Goal: Information Seeking & Learning: Learn about a topic

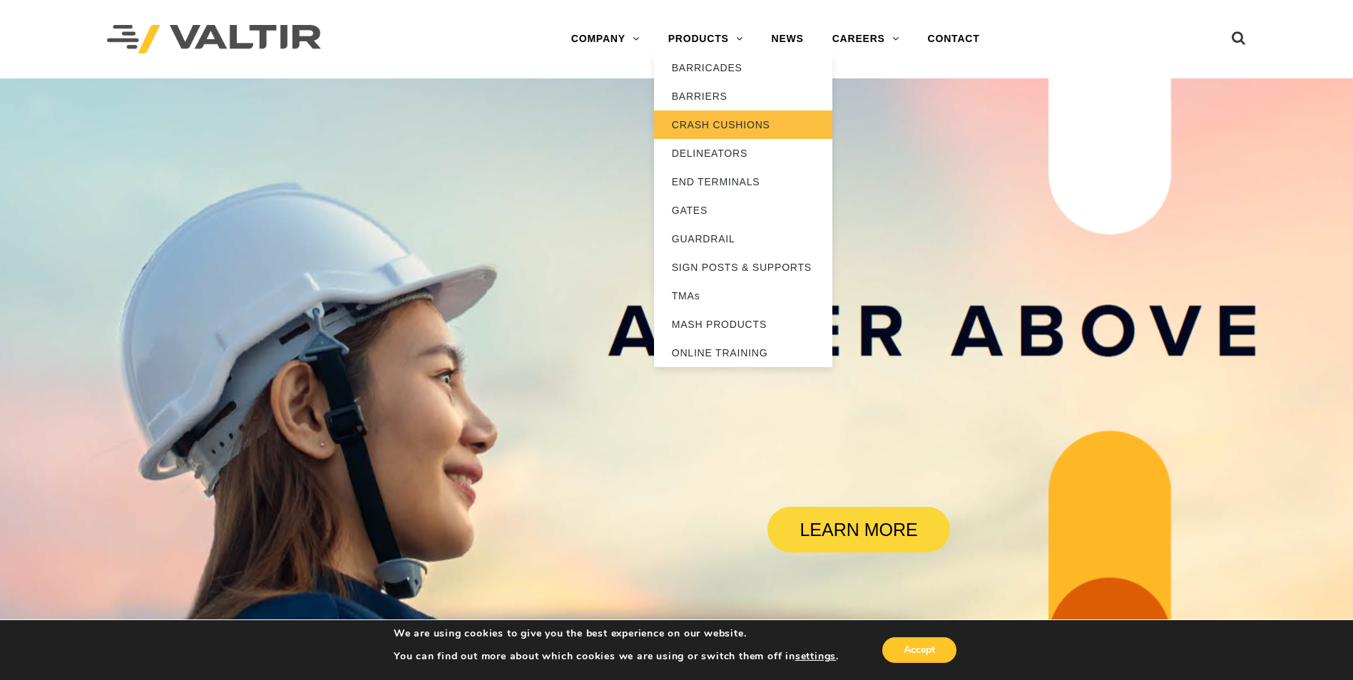
click at [710, 125] on link "CRASH CUSHIONS" at bounding box center [743, 125] width 178 height 29
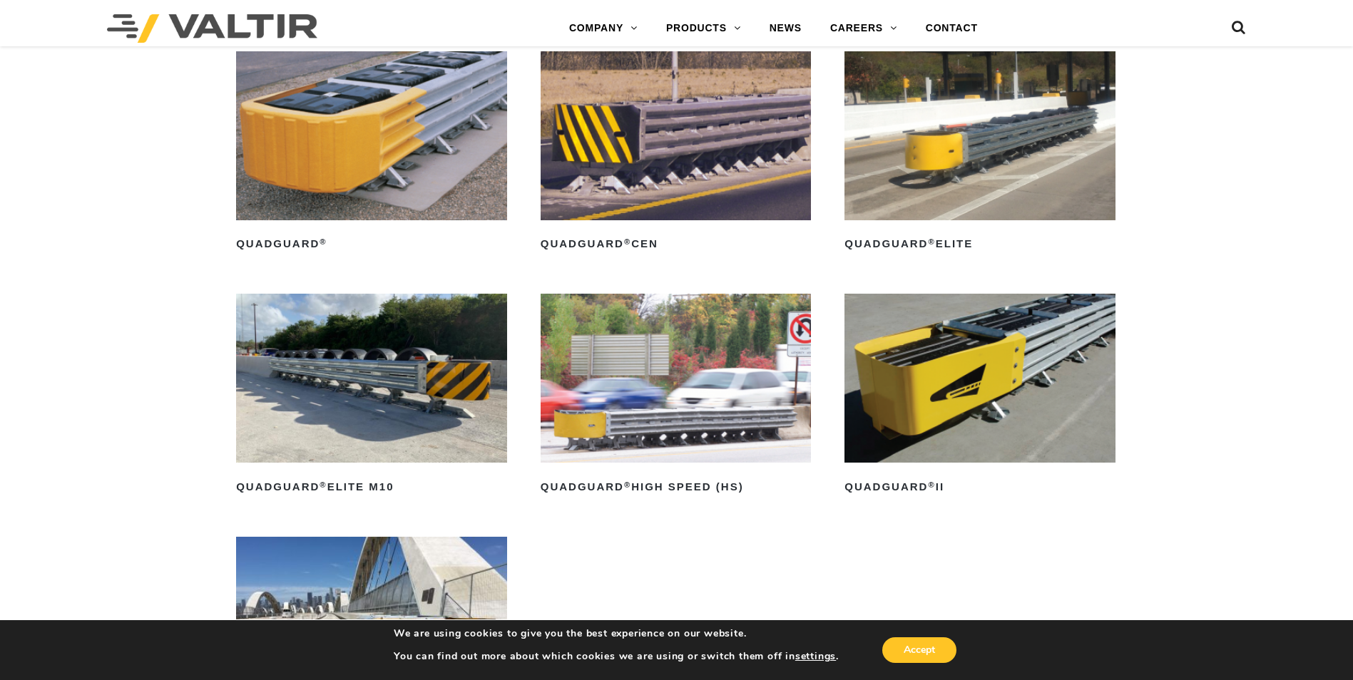
scroll to position [998, 0]
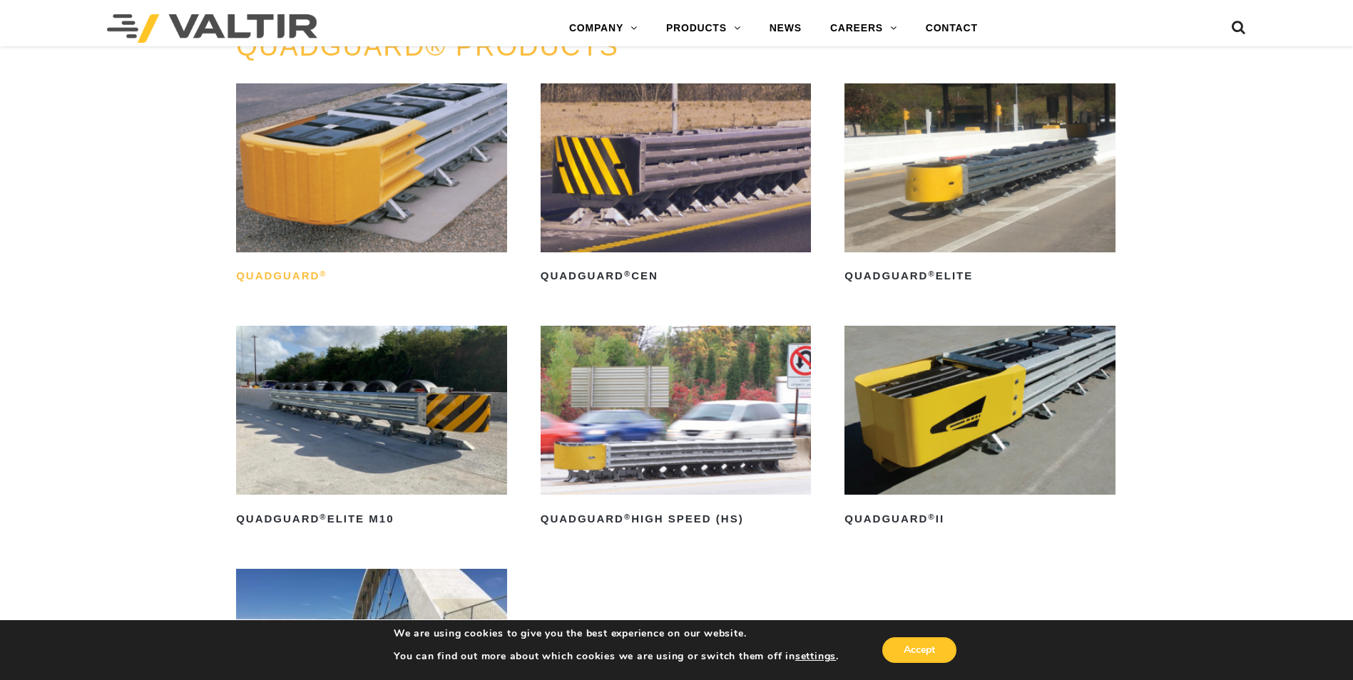
click at [272, 275] on h2 "QuadGuard ®" at bounding box center [371, 276] width 271 height 23
click at [607, 266] on h2 "QuadGuard ® CEN" at bounding box center [675, 276] width 271 height 23
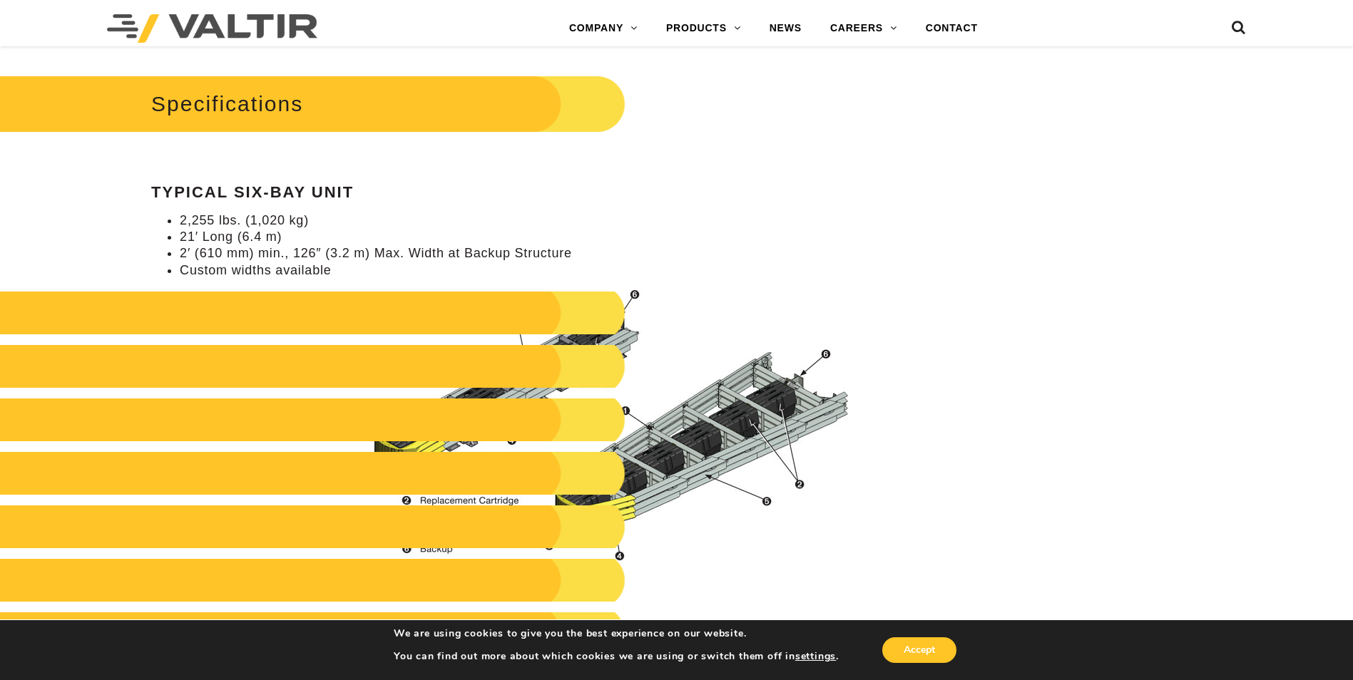
scroll to position [1355, 0]
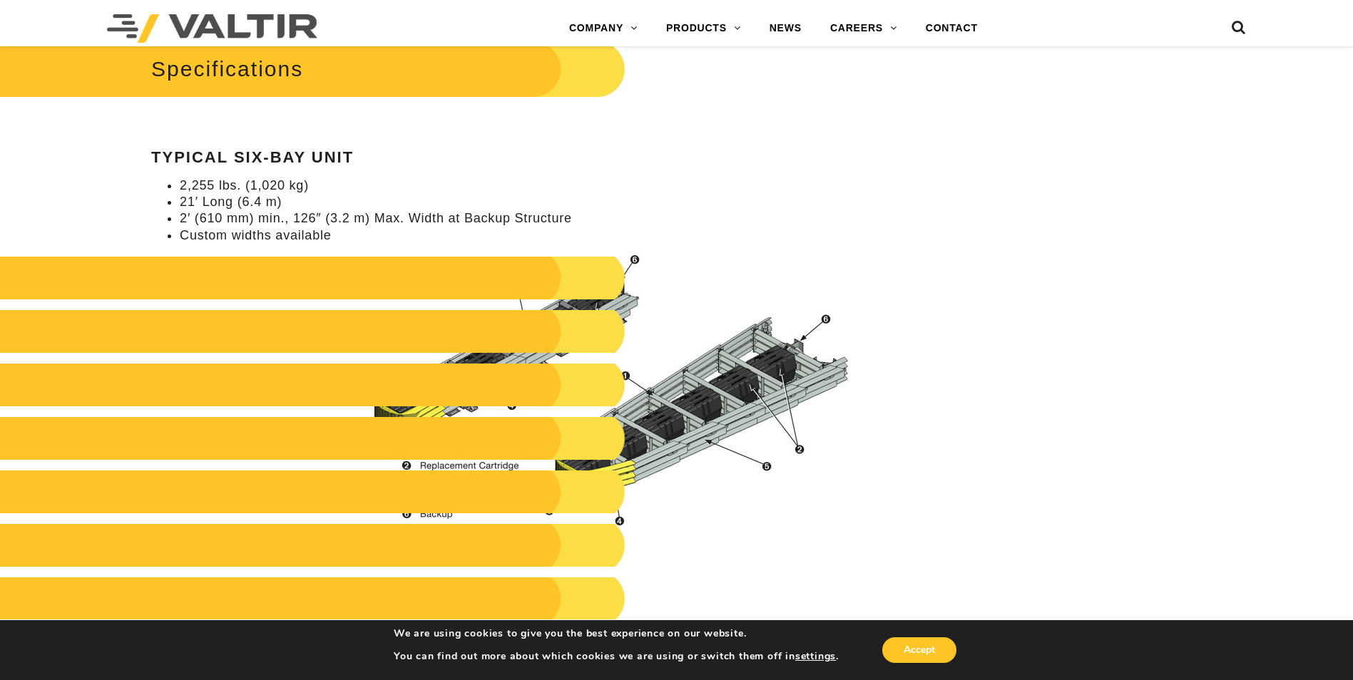
click at [553, 272] on h2 at bounding box center [287, 278] width 677 height 43
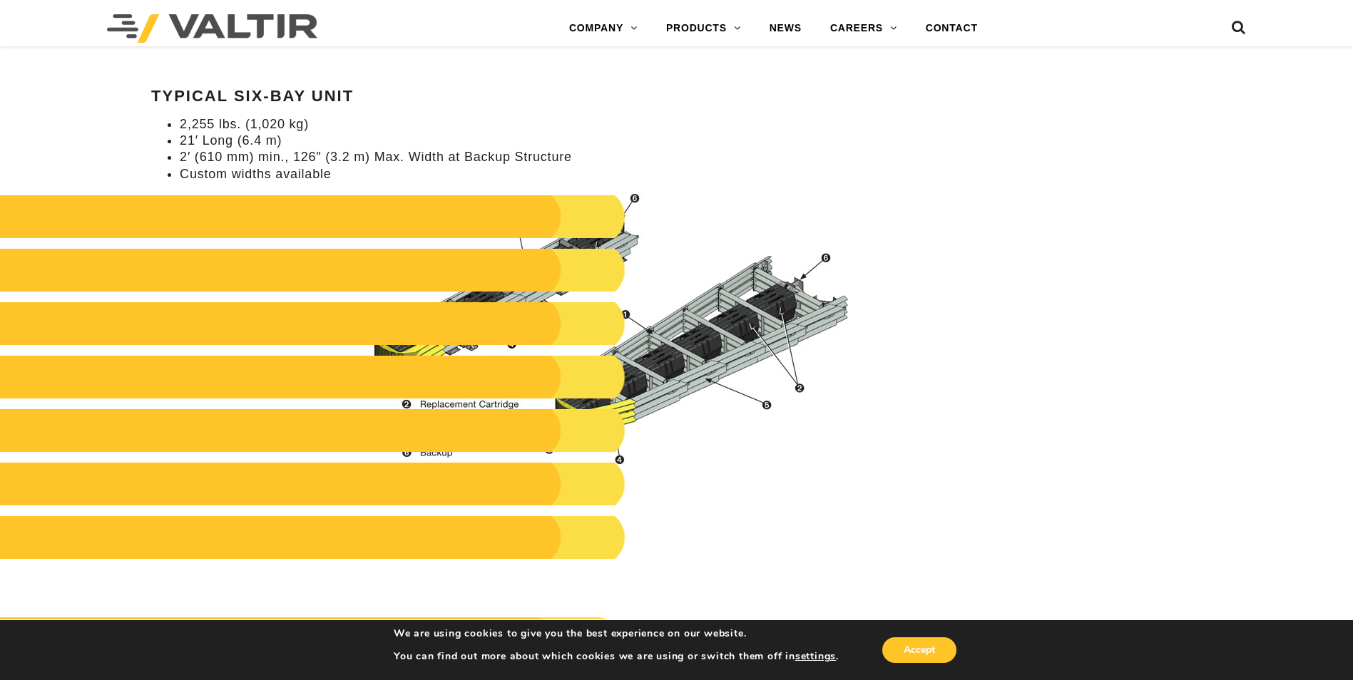
scroll to position [1497, 0]
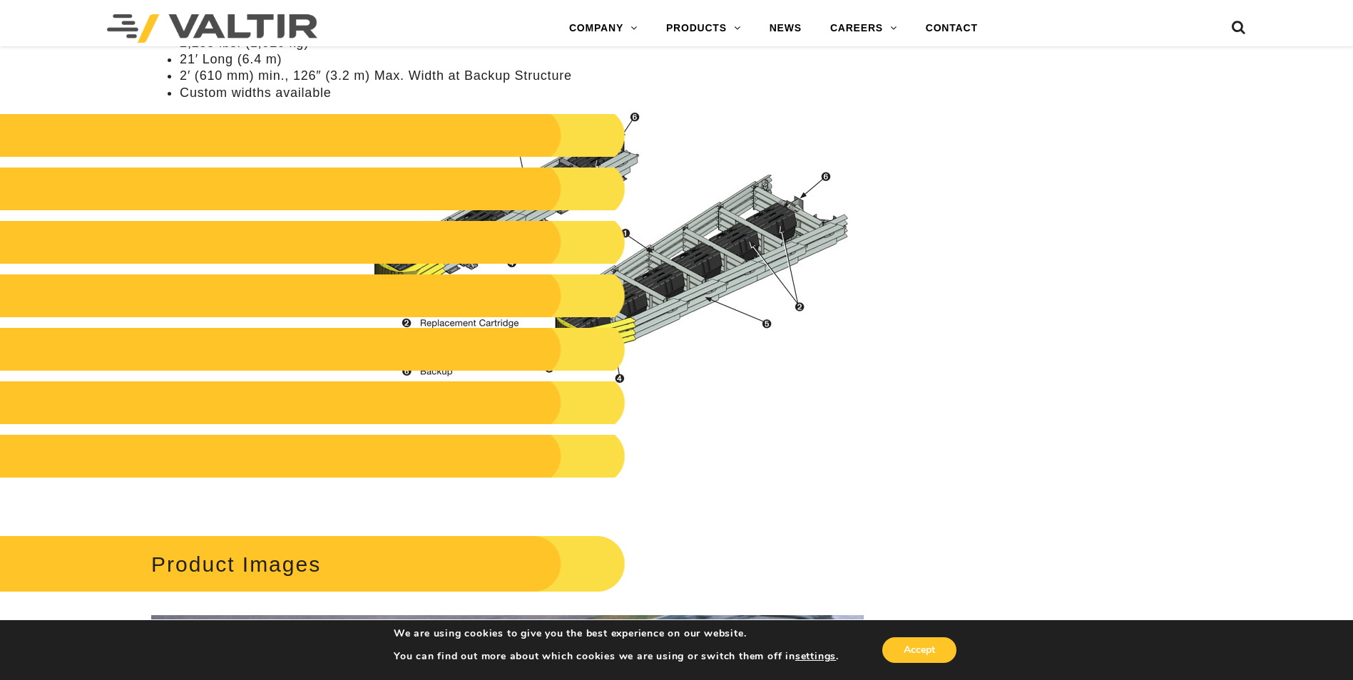
click at [446, 329] on h2 at bounding box center [287, 349] width 677 height 43
click at [446, 350] on h2 at bounding box center [287, 349] width 677 height 43
click at [632, 118] on img at bounding box center [608, 248] width 512 height 272
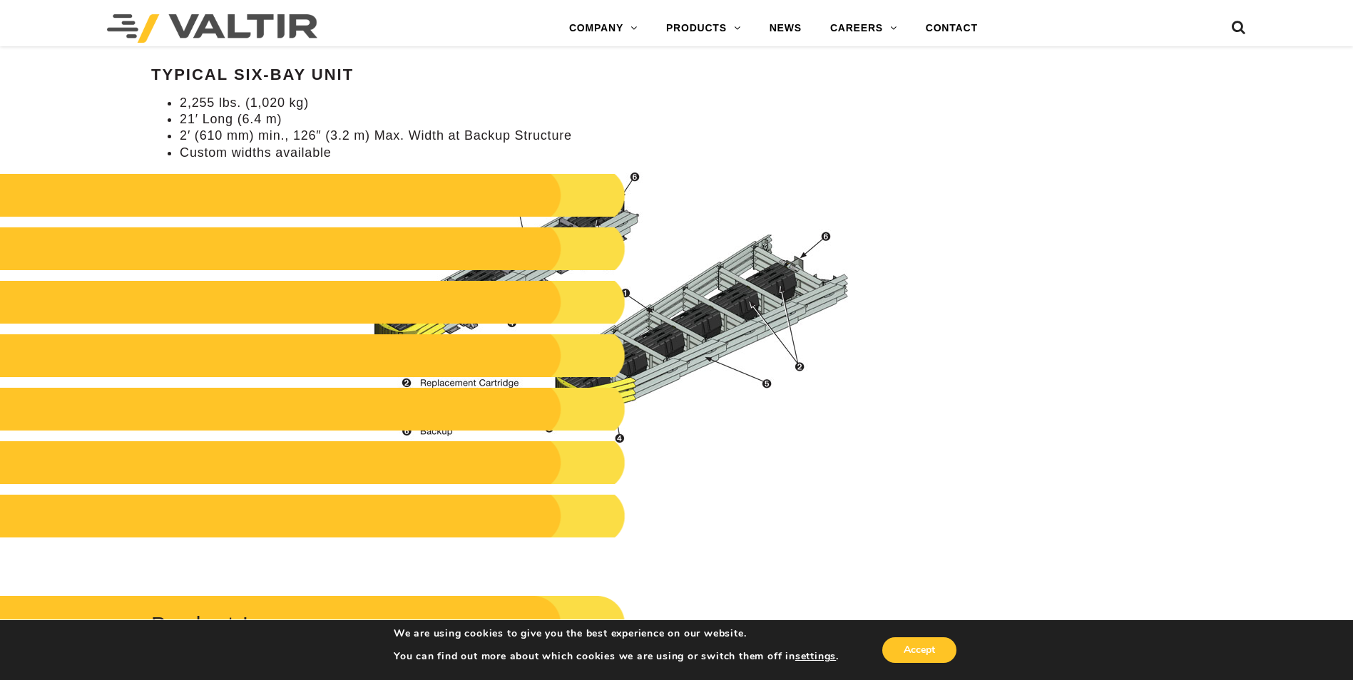
scroll to position [1426, 0]
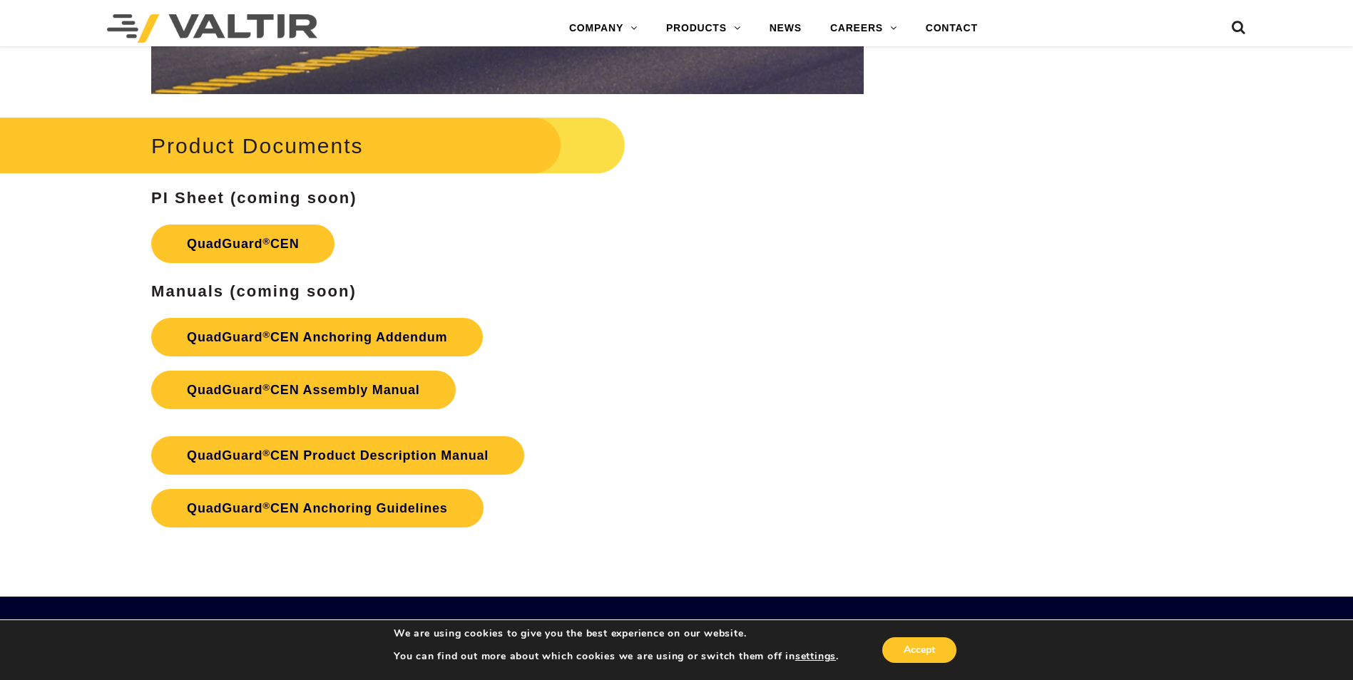
scroll to position [2282, 0]
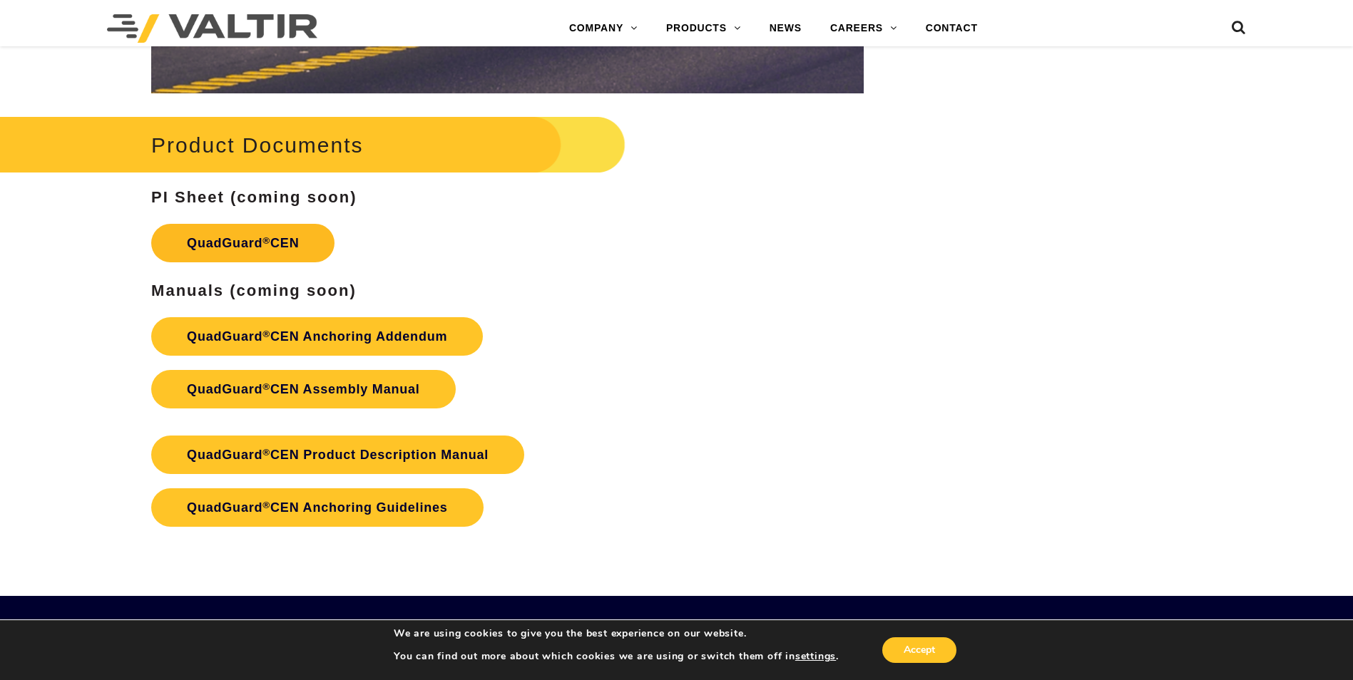
click at [288, 239] on link "QuadGuard ® CEN" at bounding box center [242, 243] width 183 height 39
